Goal: Transaction & Acquisition: Purchase product/service

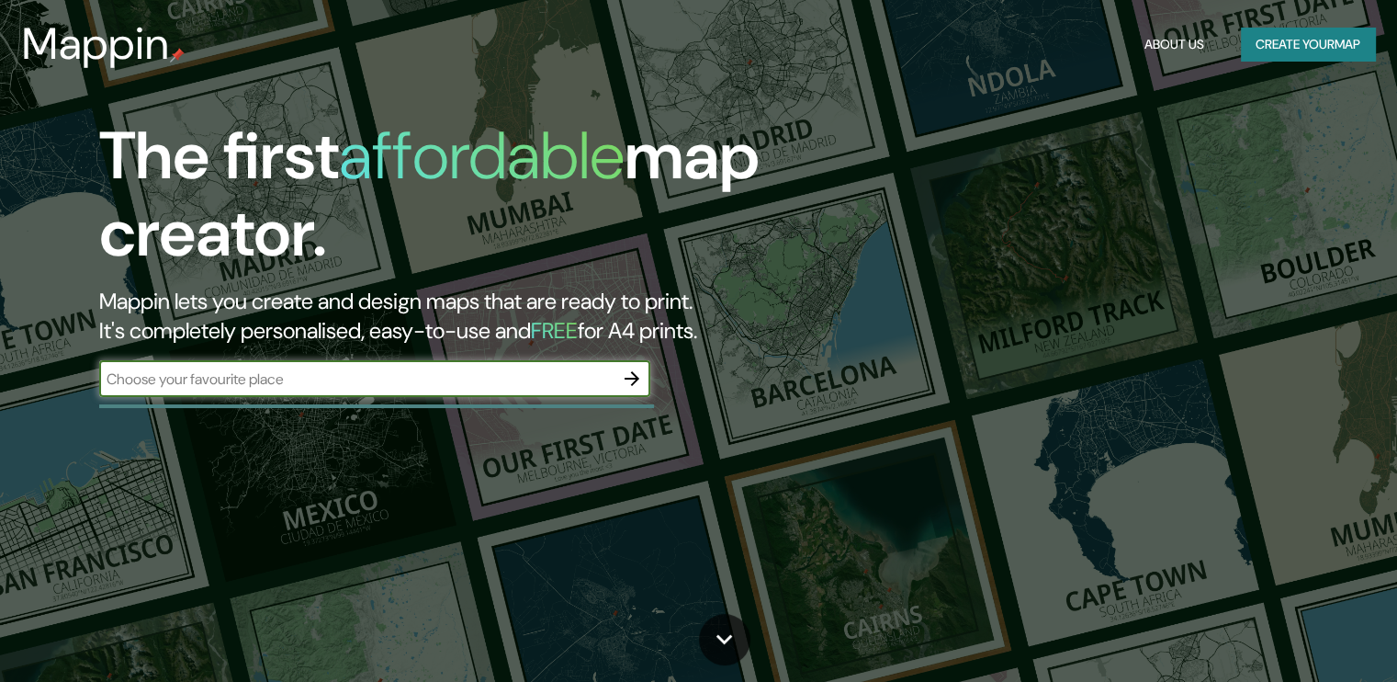
click at [322, 391] on div "​" at bounding box center [374, 378] width 551 height 37
click at [250, 378] on input "text" at bounding box center [356, 378] width 514 height 21
paste input "[GEOGRAPHIC_DATA]"
type input "[GEOGRAPHIC_DATA]"
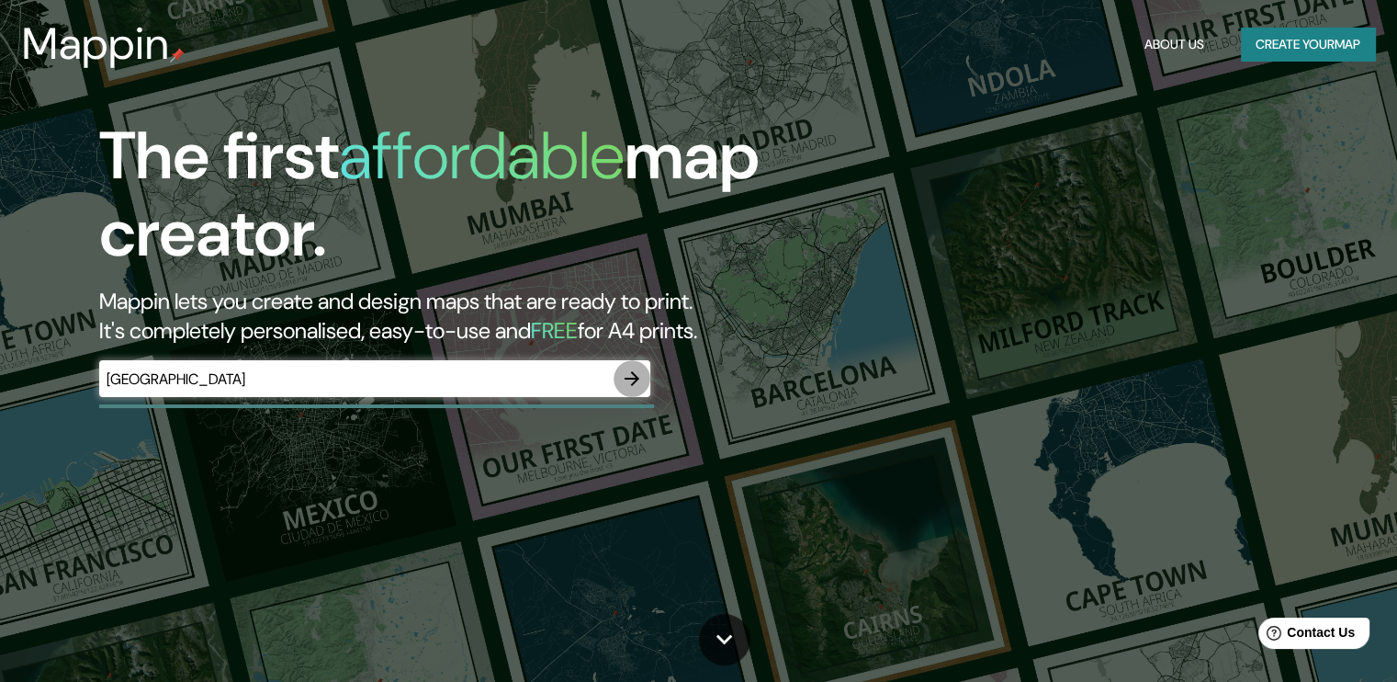
click at [633, 379] on icon "button" at bounding box center [632, 378] width 22 height 22
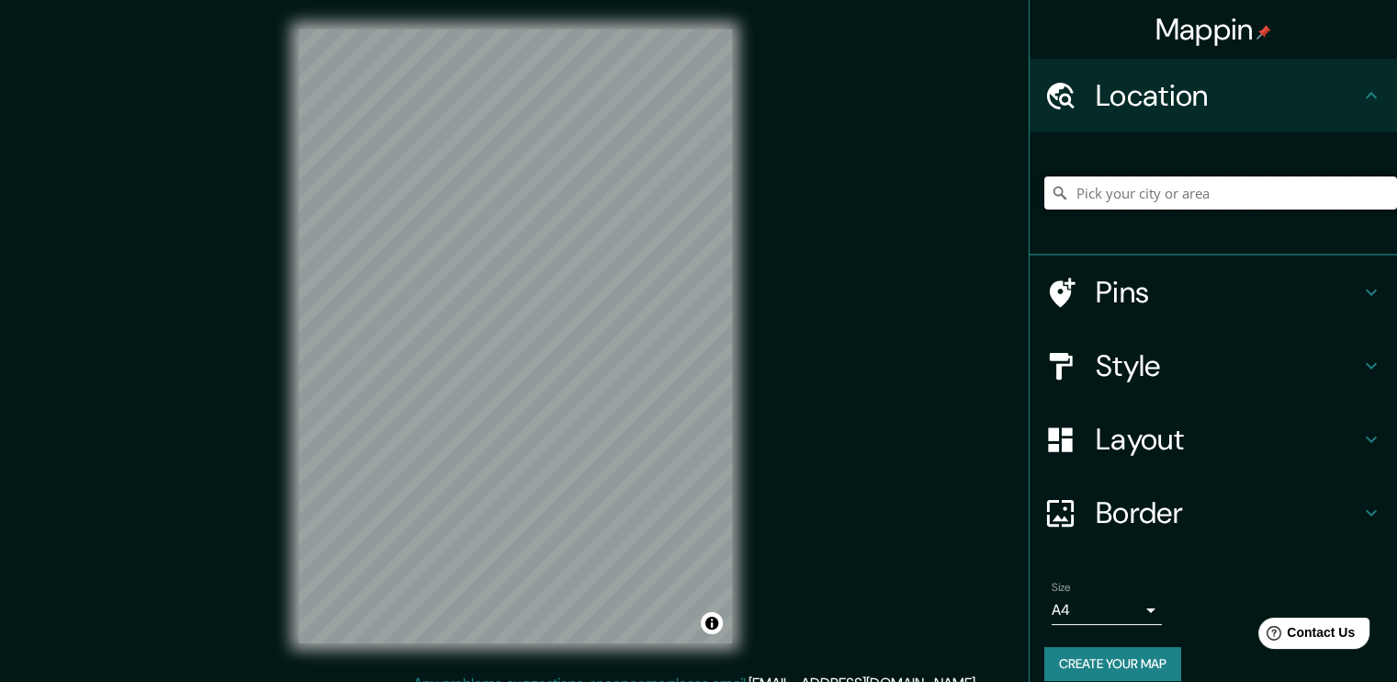
click at [1140, 189] on input "Pick your city or area" at bounding box center [1221, 192] width 353 height 33
paste input "[GEOGRAPHIC_DATA]"
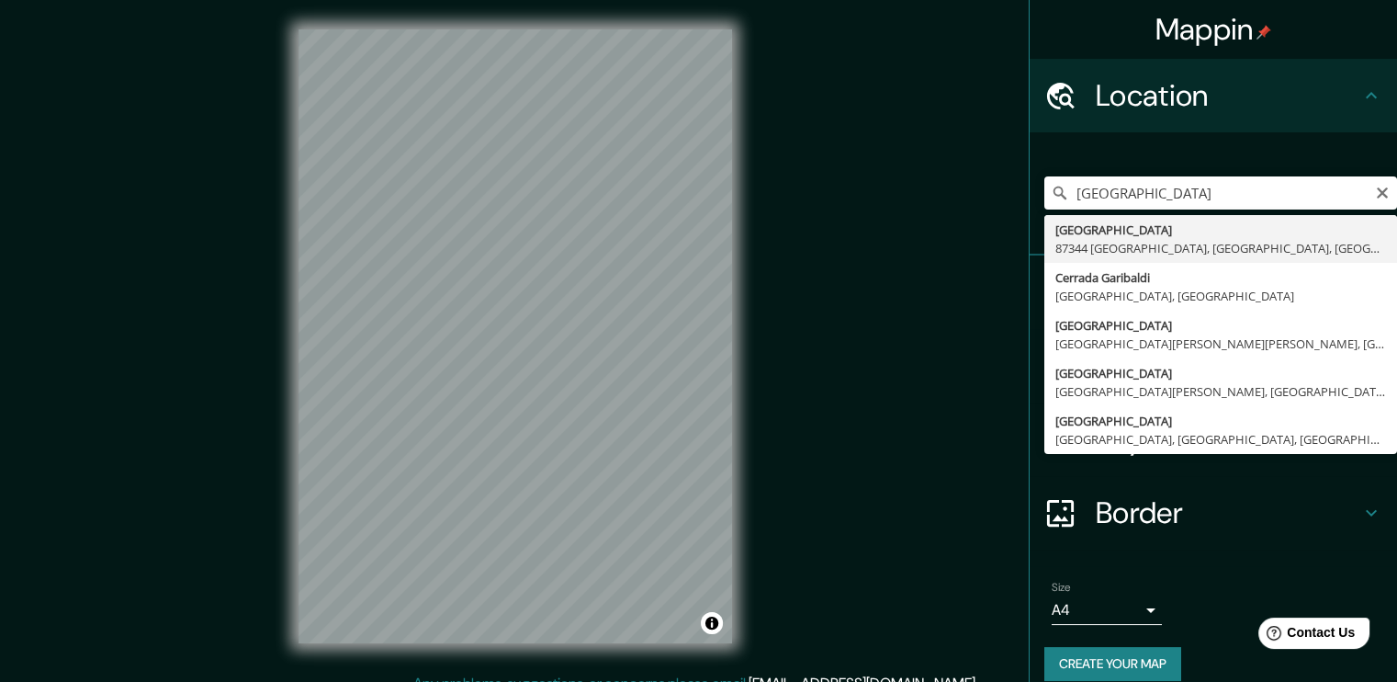
type input "[GEOGRAPHIC_DATA][PERSON_NAME], [GEOGRAPHIC_DATA], [GEOGRAPHIC_DATA]"
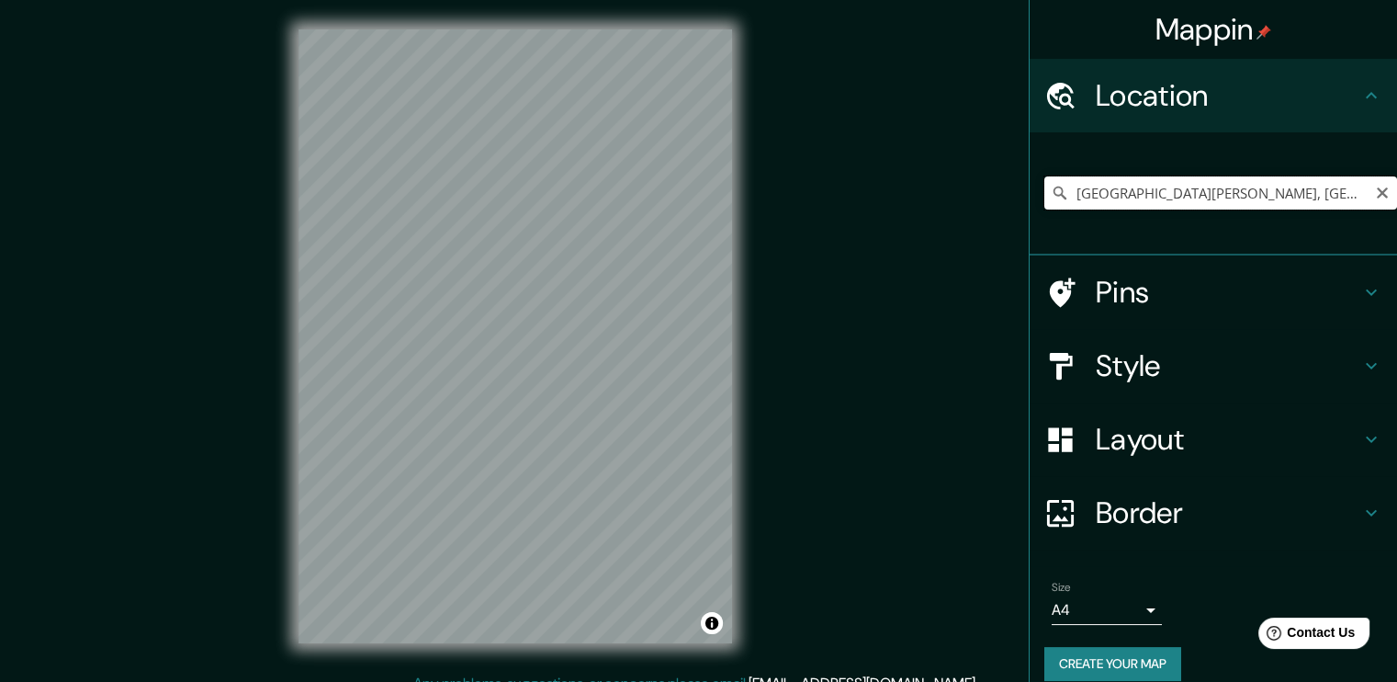
click at [1282, 195] on input "[GEOGRAPHIC_DATA][PERSON_NAME], [GEOGRAPHIC_DATA], [GEOGRAPHIC_DATA]" at bounding box center [1221, 192] width 353 height 33
click at [1375, 194] on icon "Clear" at bounding box center [1382, 193] width 15 height 15
paste input "[GEOGRAPHIC_DATA]"
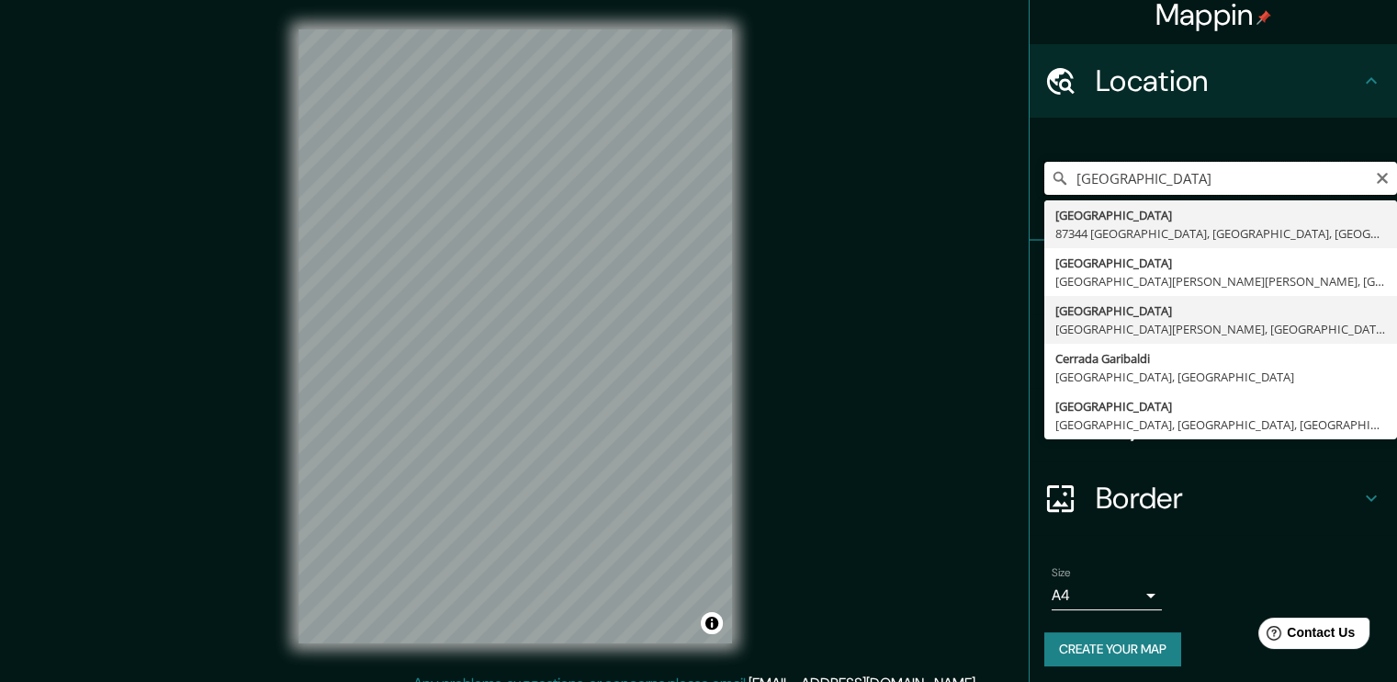
scroll to position [19, 0]
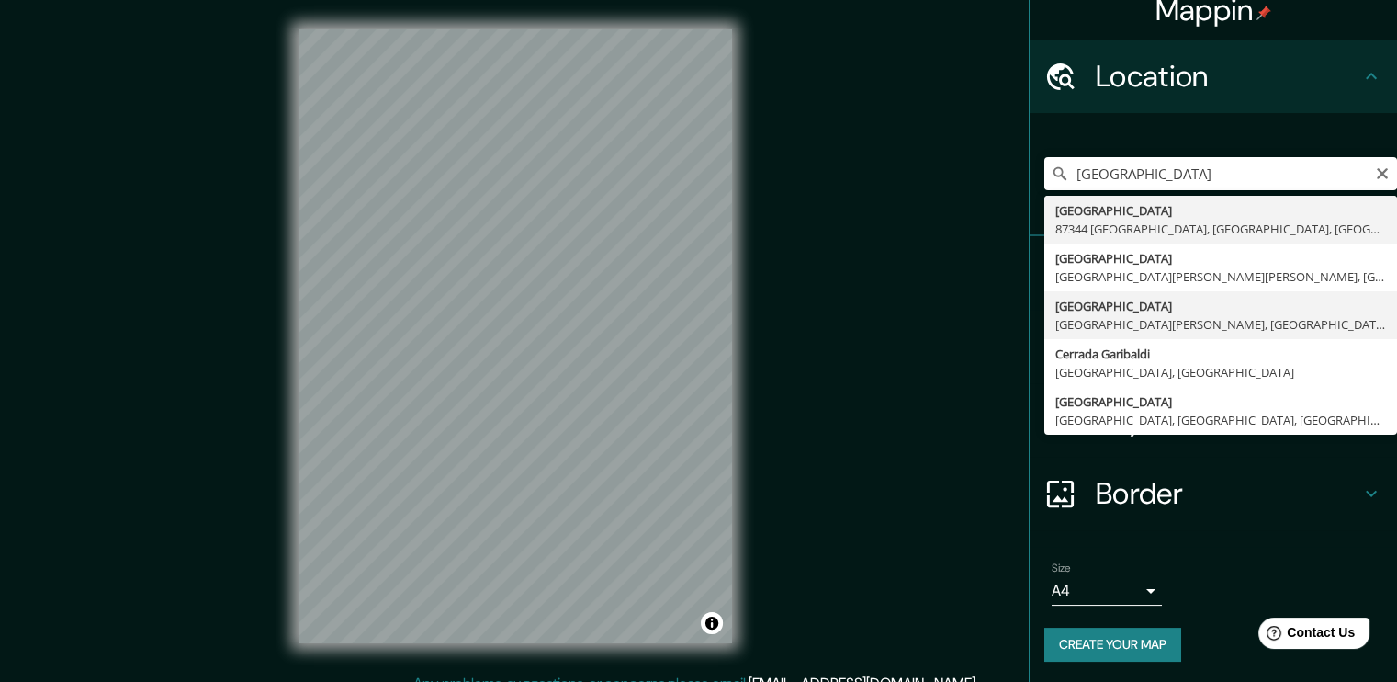
type input "[GEOGRAPHIC_DATA], [GEOGRAPHIC_DATA][PERSON_NAME], [GEOGRAPHIC_DATA]"
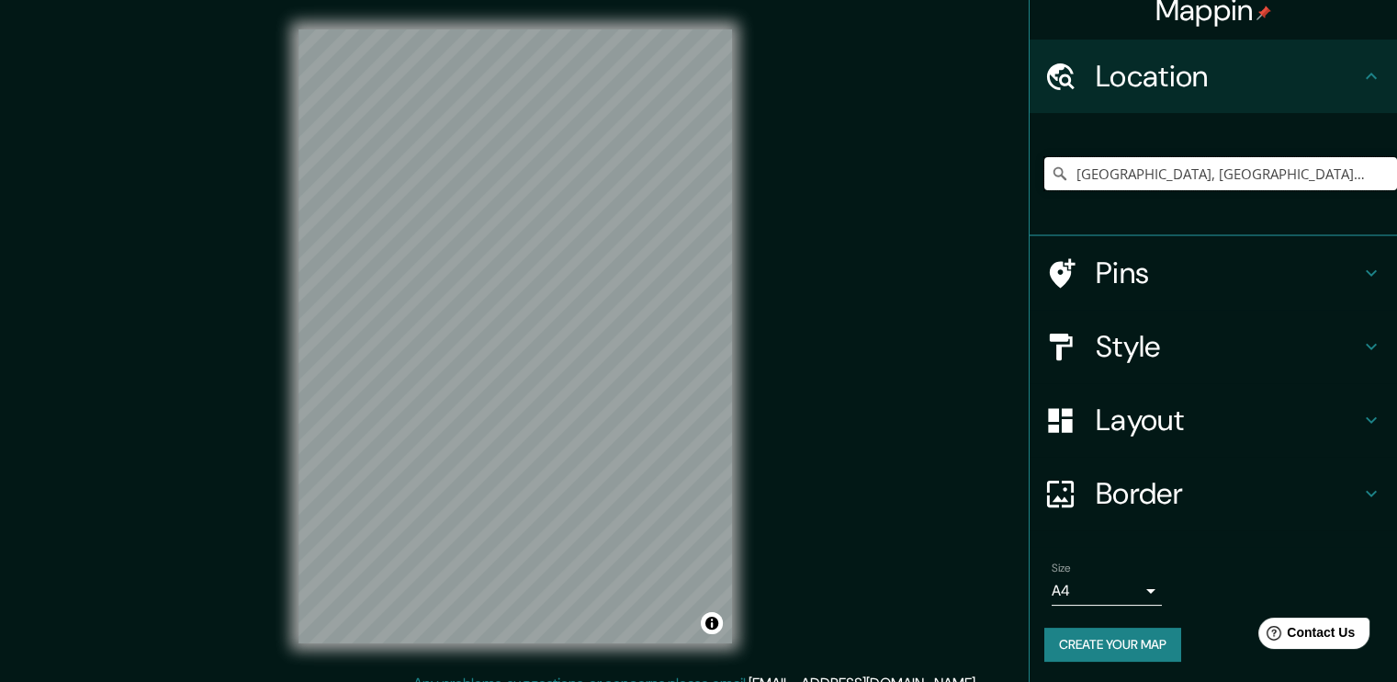
scroll to position [0, 0]
